Goal: Task Accomplishment & Management: Complete application form

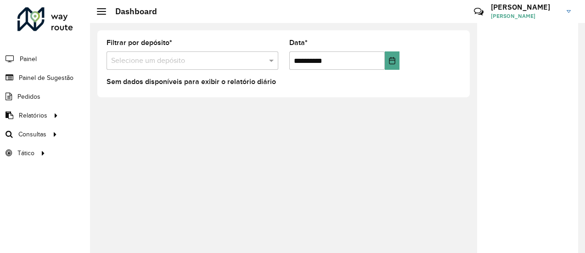
click at [54, 82] on link "Painel de Sugestão" at bounding box center [37, 77] width 74 height 18
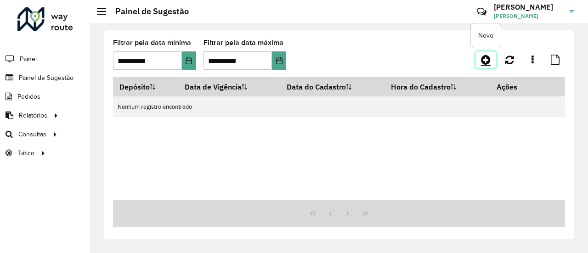
click at [488, 63] on icon at bounding box center [486, 59] width 10 height 11
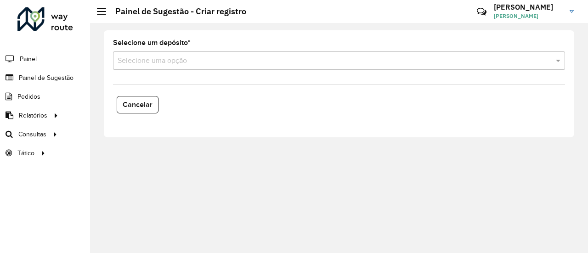
click at [153, 69] on formly-field "Selecione um depósito * Selecione uma opção" at bounding box center [339, 59] width 463 height 38
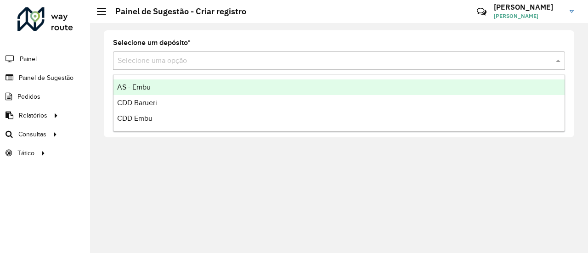
click at [152, 68] on div "Selecione uma opção" at bounding box center [339, 60] width 452 height 18
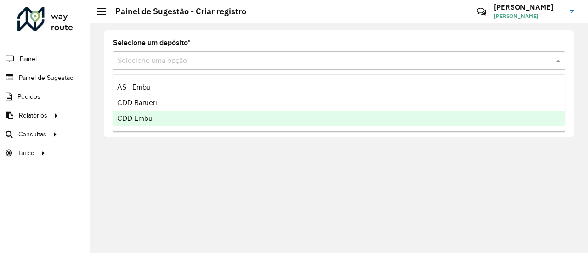
click at [147, 117] on span "CDD Embu" at bounding box center [134, 118] width 35 height 8
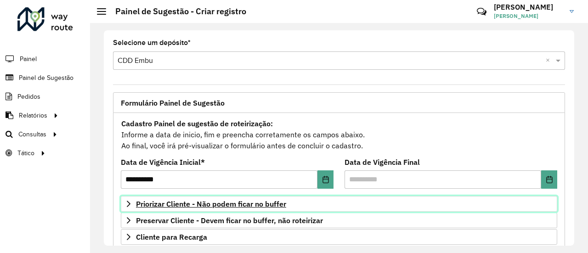
click at [257, 205] on span "Priorizar Cliente - Não podem ficar no buffer" at bounding box center [211, 203] width 150 height 7
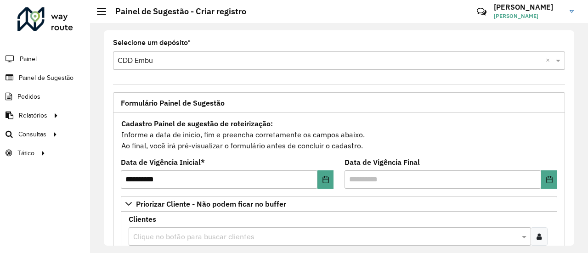
click at [537, 233] on icon at bounding box center [539, 236] width 5 height 7
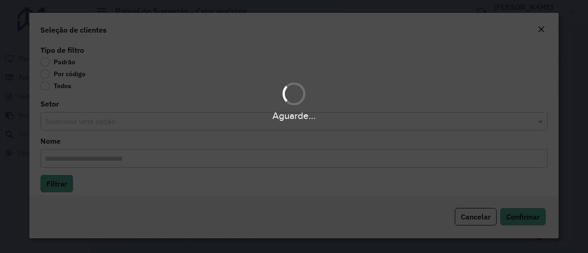
click at [46, 74] on div "Aguarde..." at bounding box center [294, 126] width 588 height 253
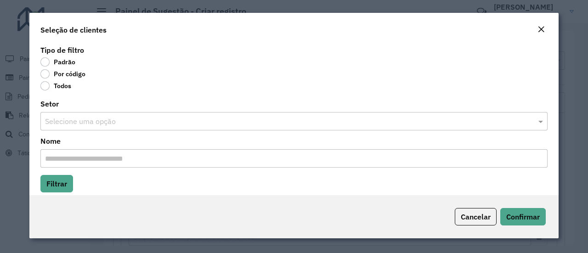
click at [47, 75] on label "Por código" at bounding box center [62, 73] width 45 height 9
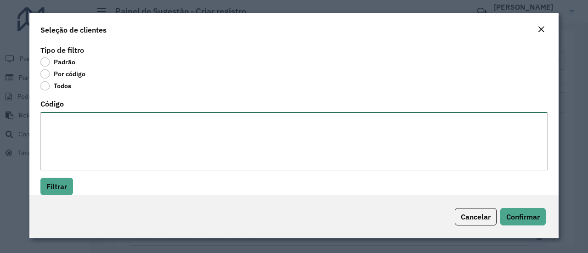
click at [95, 128] on textarea "Código" at bounding box center [293, 141] width 507 height 58
paste textarea "*****"
type textarea "*****"
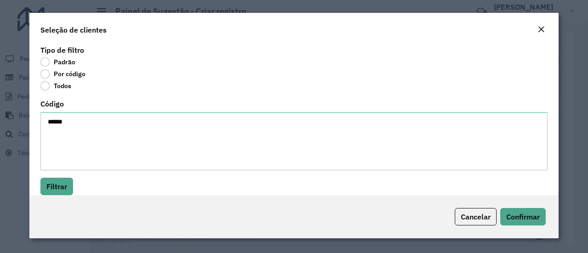
click at [51, 195] on div "Cancelar Confirmar" at bounding box center [293, 216] width 529 height 43
click at [52, 194] on button "Filtrar" at bounding box center [56, 186] width 33 height 17
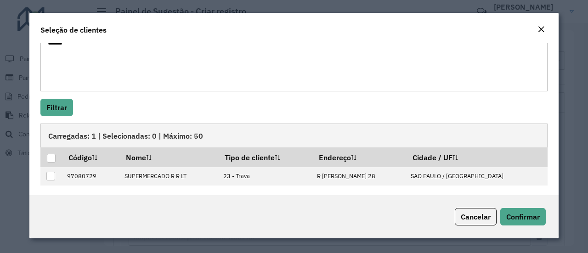
scroll to position [80, 0]
